Goal: Use online tool/utility: Use online tool/utility

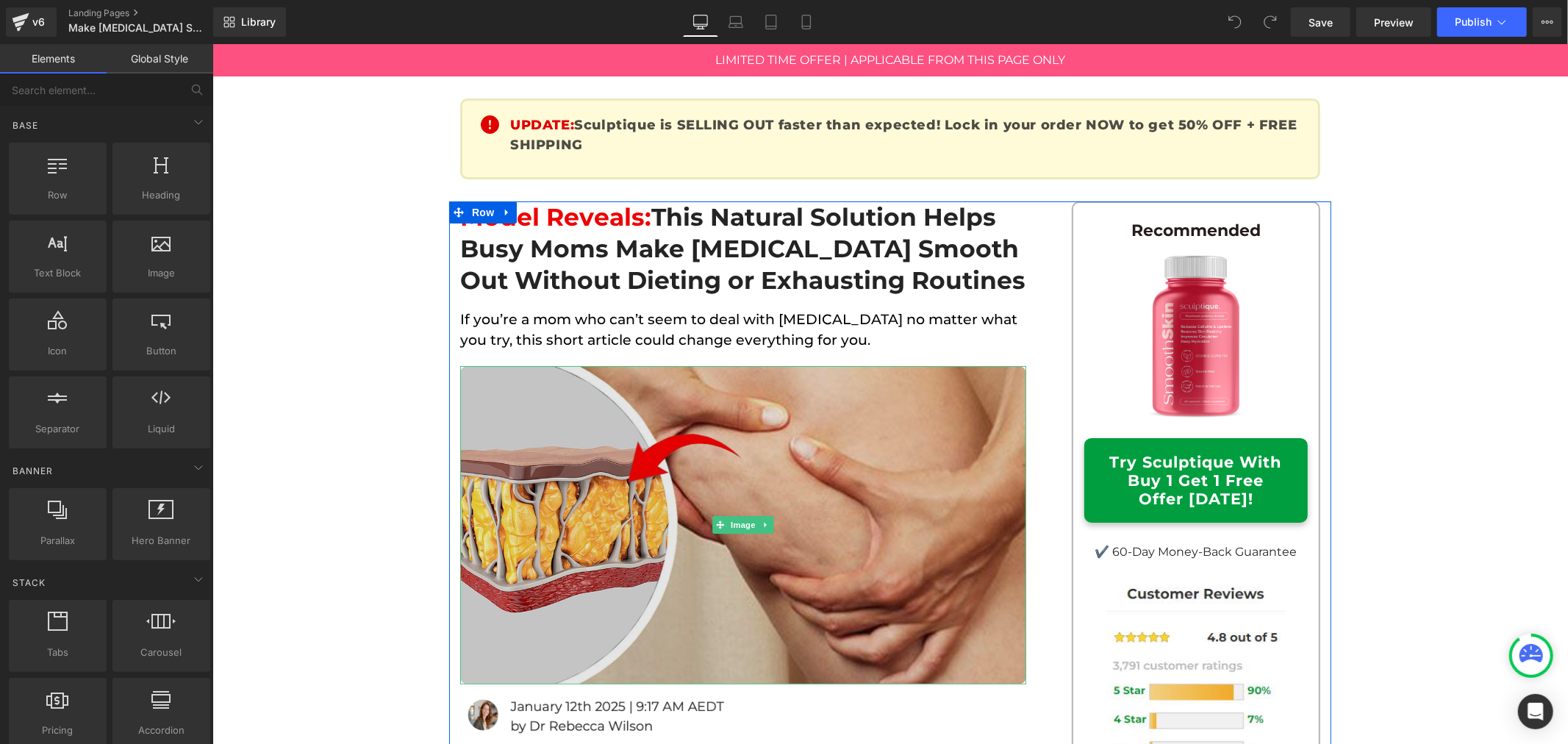
click at [799, 496] on img at bounding box center [742, 524] width 566 height 318
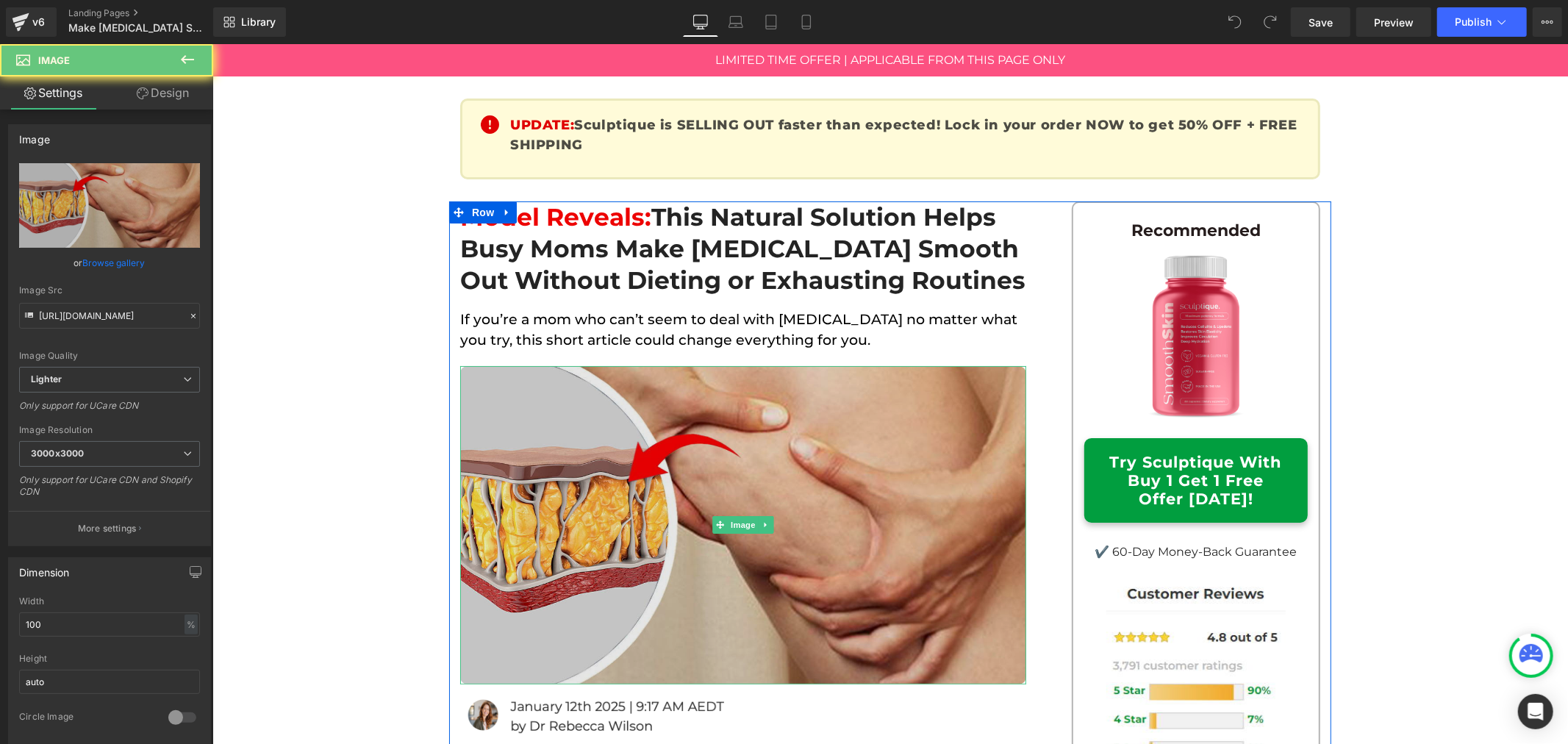
click at [799, 496] on img at bounding box center [742, 524] width 566 height 318
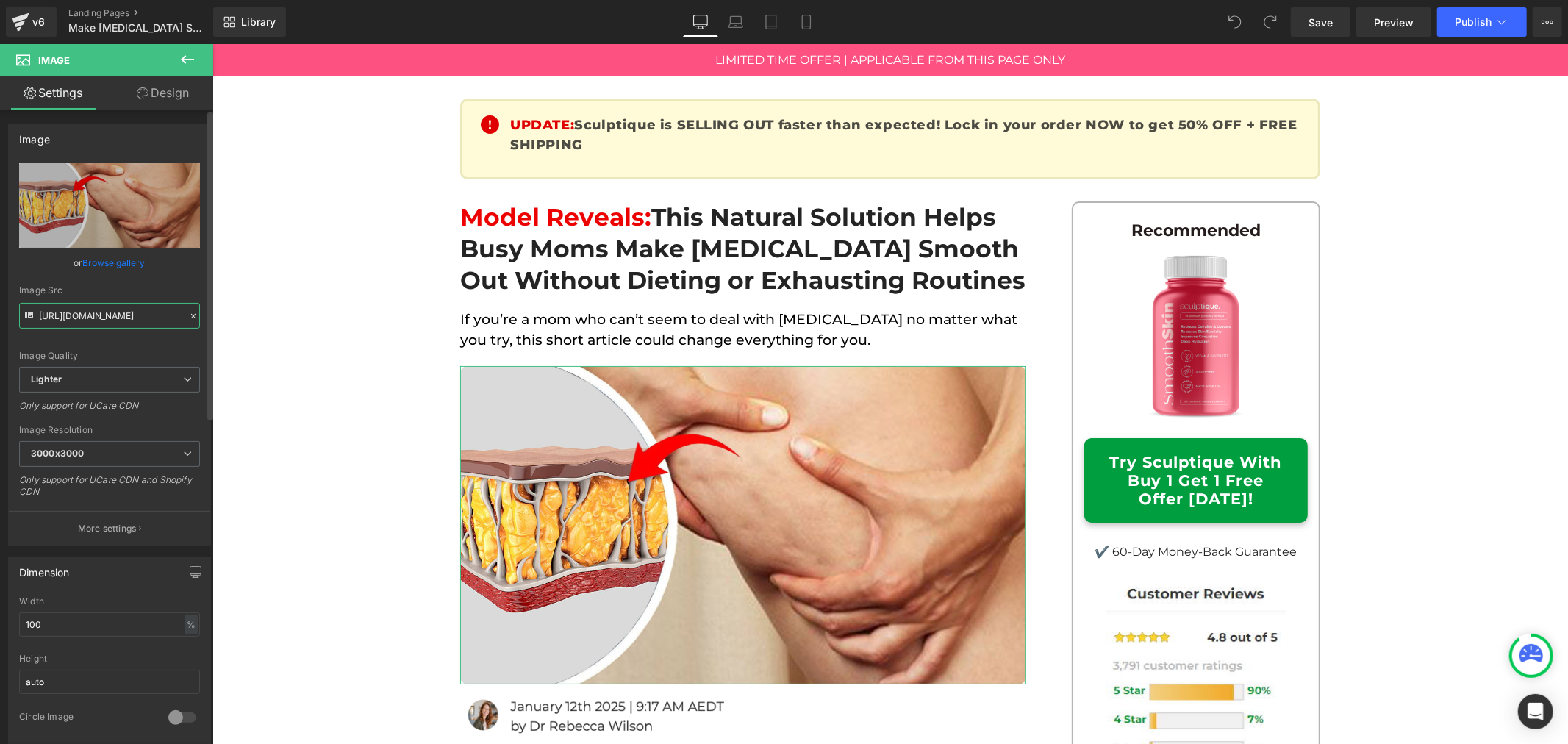
click at [116, 321] on input "https://ucarecdn.com/d2c4a93e-a655-41a9-9be0-4e8bb34530f6/-/format/auto/-/previ…" at bounding box center [110, 316] width 181 height 25
click at [116, 322] on input "https://ucarecdn.com/d2c4a93e-a655-41a9-9be0-4e8bb34530f6/-/format/auto/-/previ…" at bounding box center [110, 316] width 181 height 25
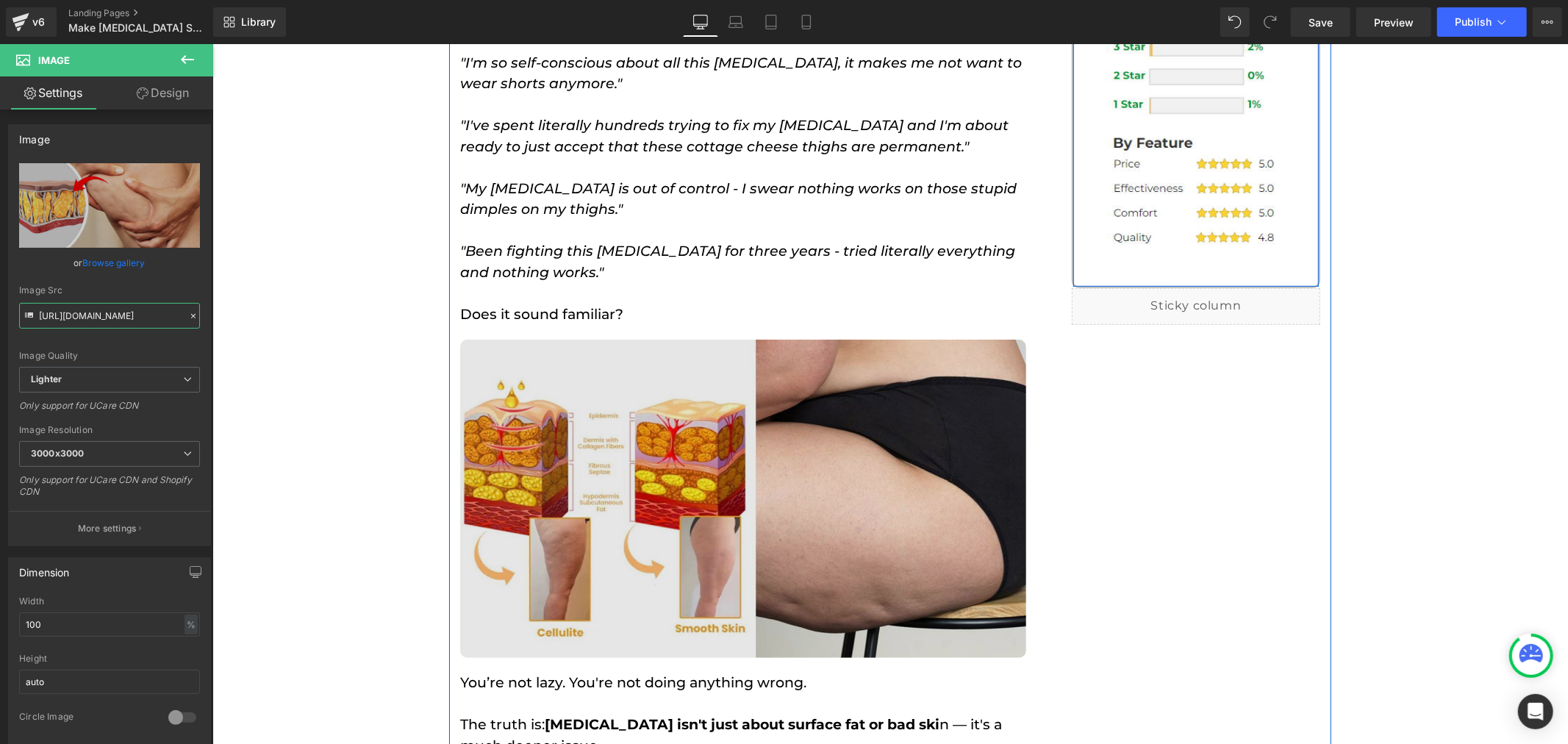
scroll to position [980, 0]
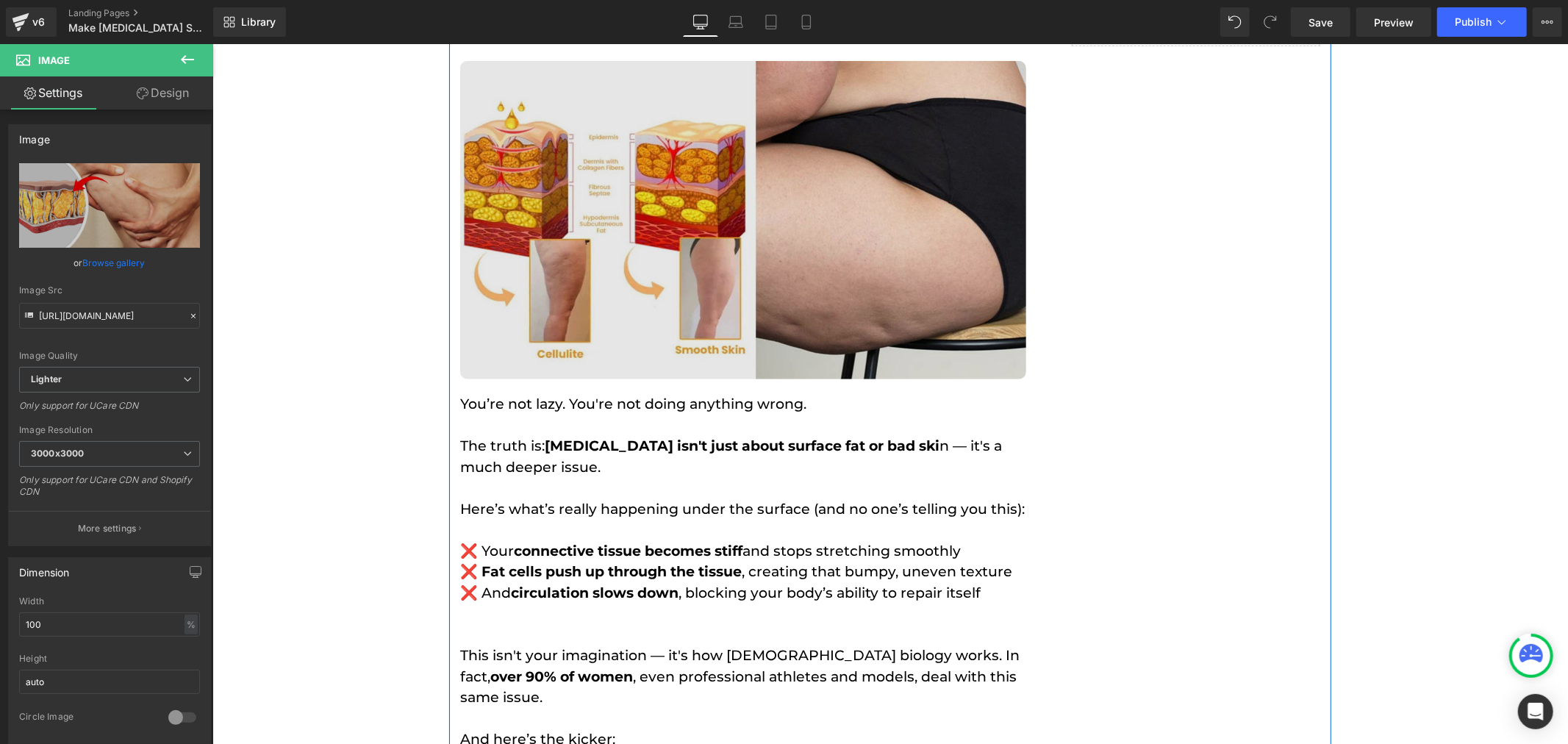
click at [740, 261] on img at bounding box center [742, 219] width 566 height 318
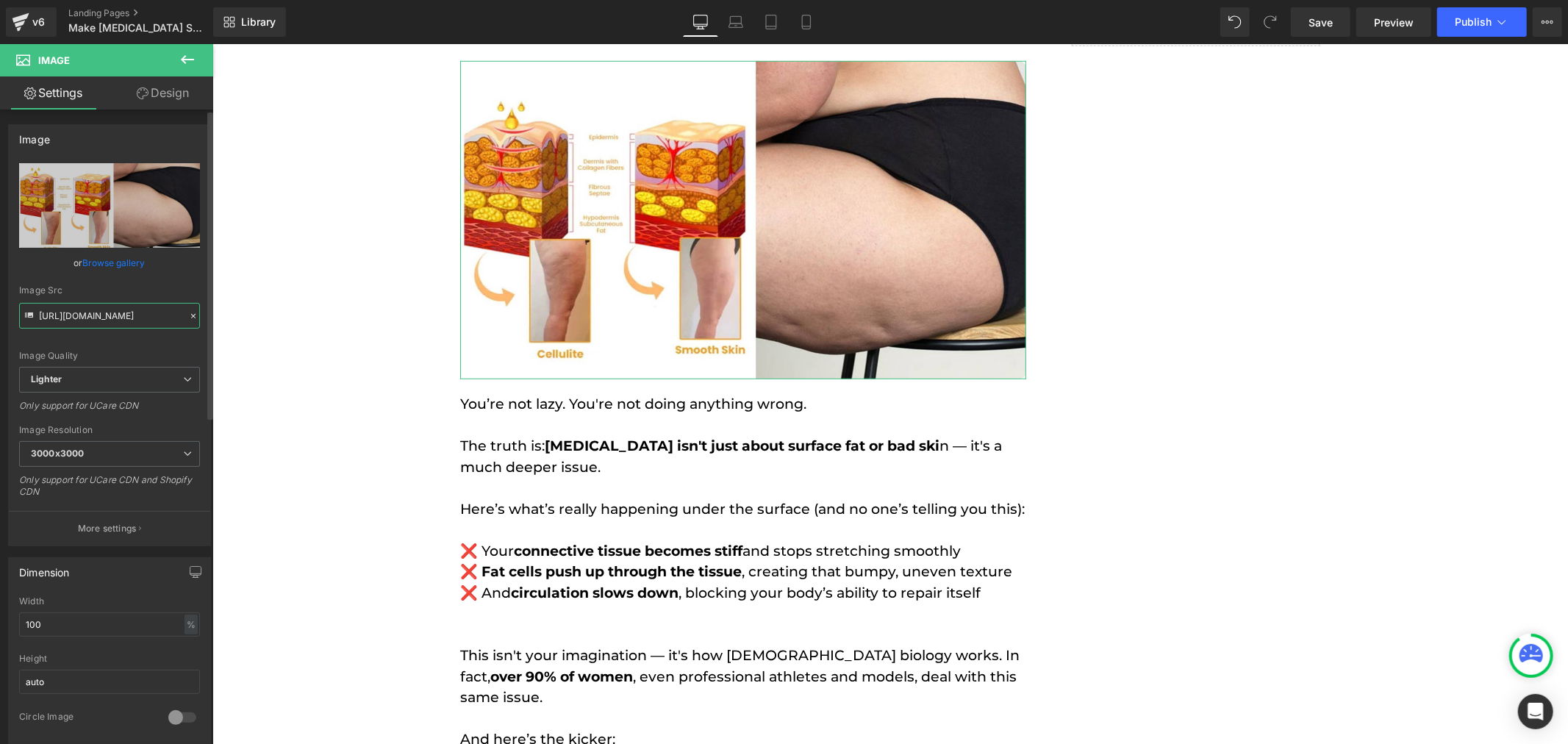
click at [126, 314] on input "https://ucarecdn.com/43516119-9a44-4096-a3a2-01ef554fcd41/-/format/auto/-/previ…" at bounding box center [110, 316] width 181 height 25
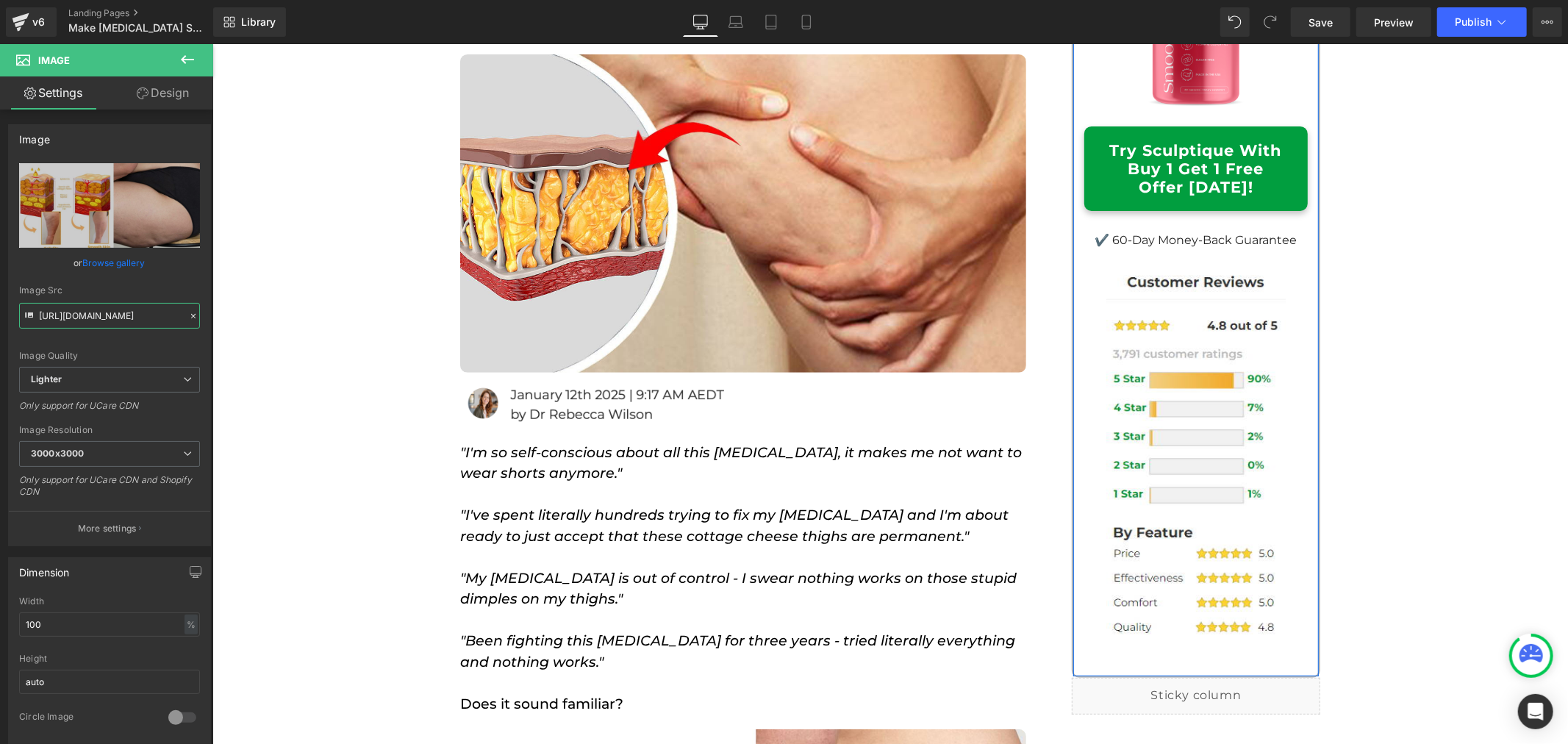
scroll to position [0, 0]
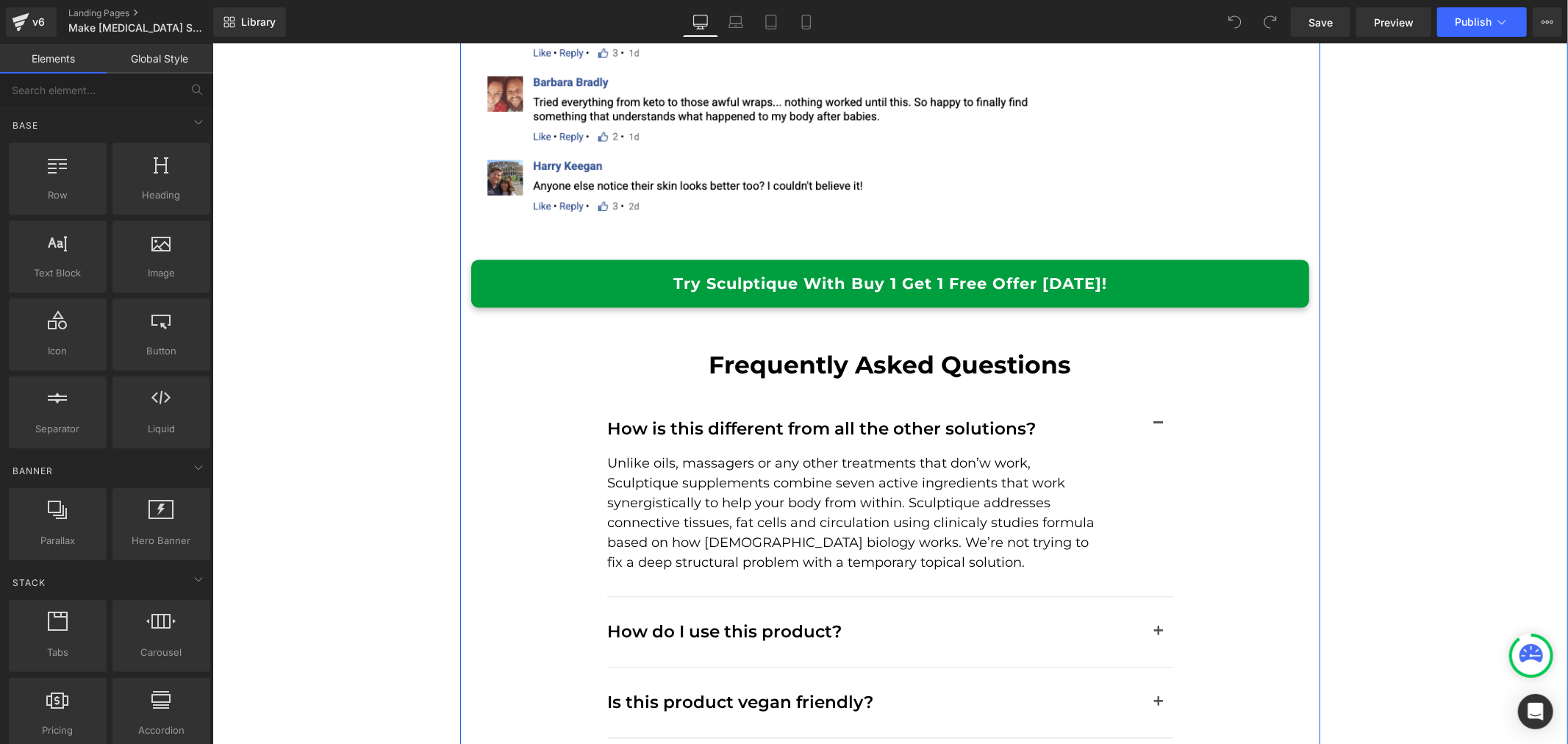
scroll to position [7599, 0]
